Goal: Transaction & Acquisition: Purchase product/service

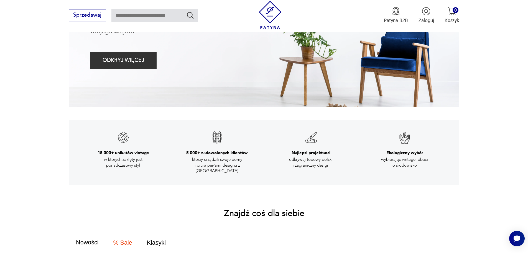
scroll to position [83, 0]
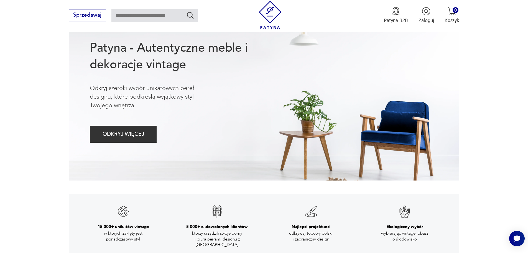
click at [144, 14] on input "text" at bounding box center [154, 15] width 87 height 13
type input "********"
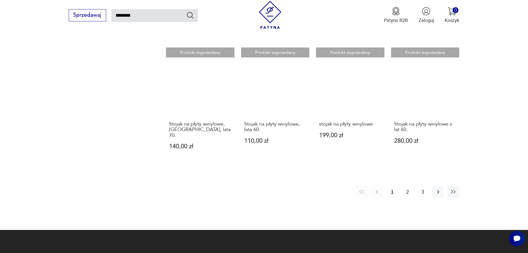
scroll to position [499, 0]
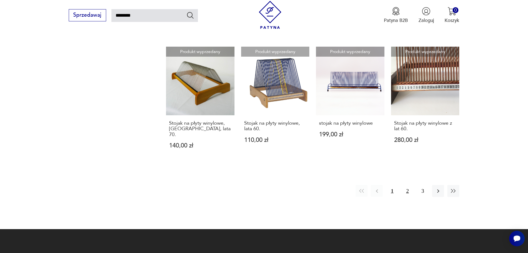
click at [411, 185] on button "2" at bounding box center [408, 191] width 12 height 12
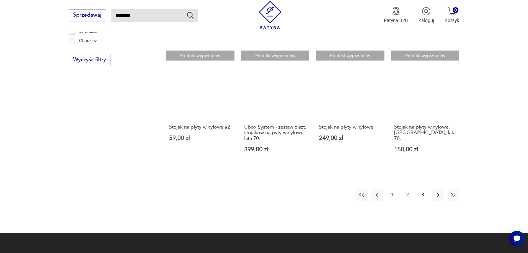
scroll to position [448, 0]
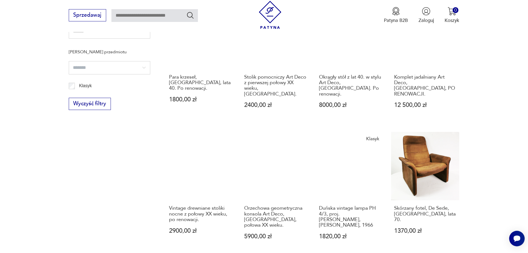
scroll to position [504, 0]
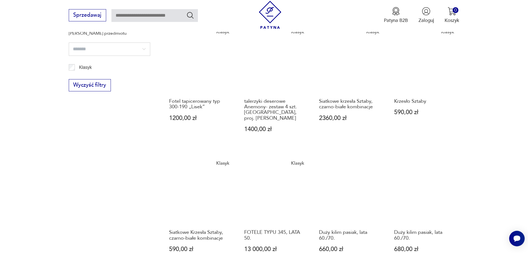
scroll to position [421, 0]
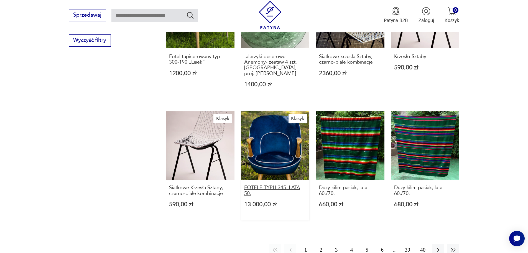
click at [281, 187] on h3 "FOTELE TYPU 345, LATA 50." at bounding box center [275, 190] width 62 height 11
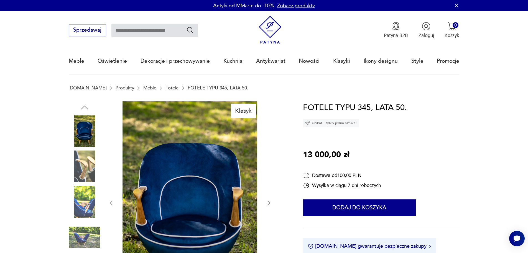
click at [93, 160] on img at bounding box center [85, 166] width 32 height 32
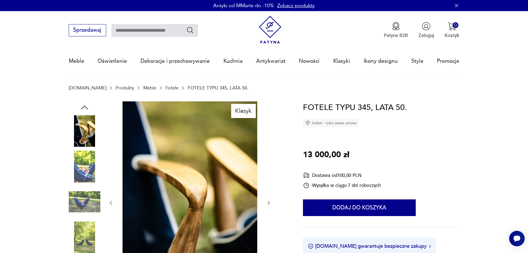
click at [86, 174] on img at bounding box center [85, 166] width 32 height 32
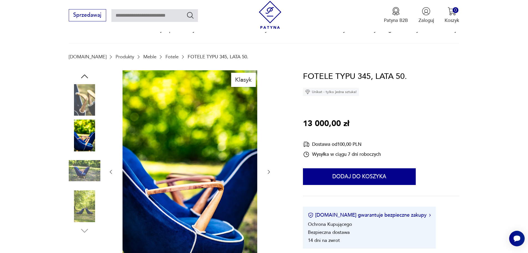
scroll to position [55, 0]
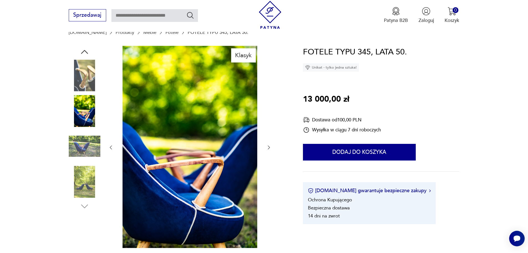
click at [85, 177] on img at bounding box center [85, 182] width 32 height 32
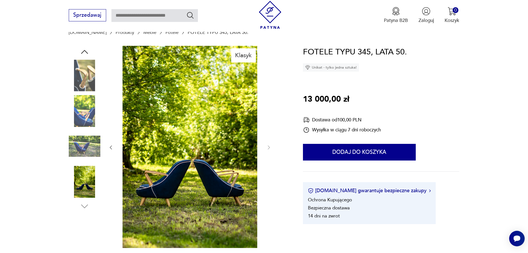
click at [83, 191] on img at bounding box center [85, 182] width 32 height 32
click at [83, 182] on img at bounding box center [85, 182] width 32 height 32
click at [90, 83] on img at bounding box center [85, 76] width 32 height 32
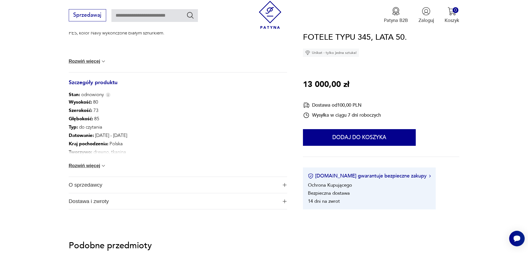
scroll to position [277, 0]
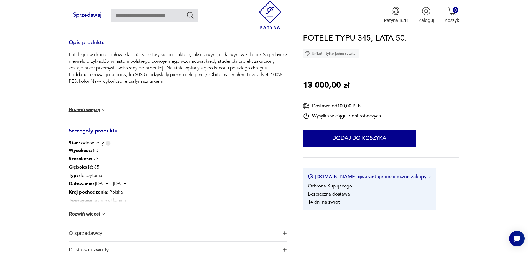
click at [90, 213] on button "Rozwiń więcej" at bounding box center [88, 214] width 38 height 6
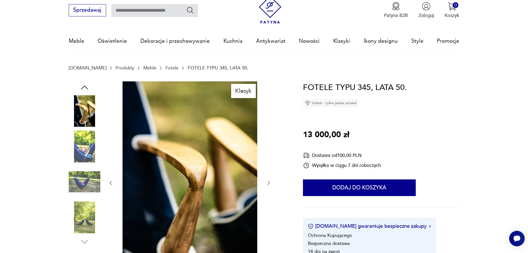
scroll to position [0, 0]
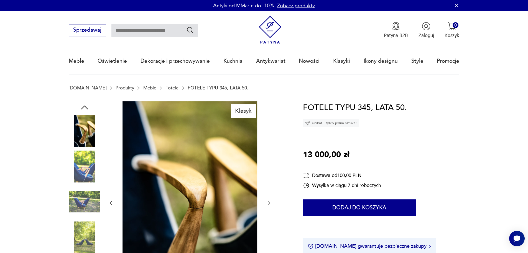
click at [82, 137] on img at bounding box center [85, 131] width 32 height 32
click at [85, 165] on img at bounding box center [85, 166] width 32 height 32
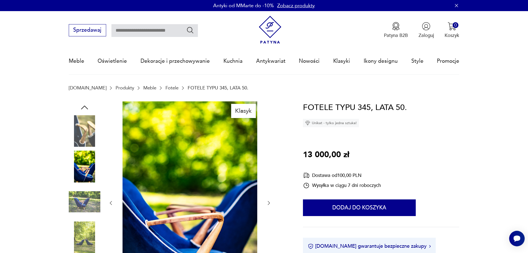
click at [86, 134] on img at bounding box center [85, 131] width 32 height 32
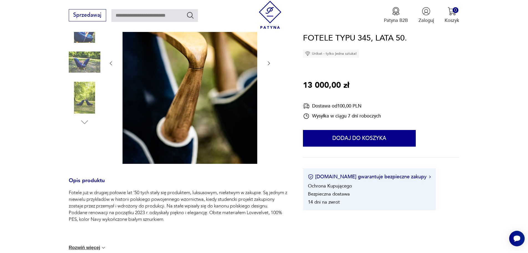
scroll to position [194, 0]
